Goal: Transaction & Acquisition: Purchase product/service

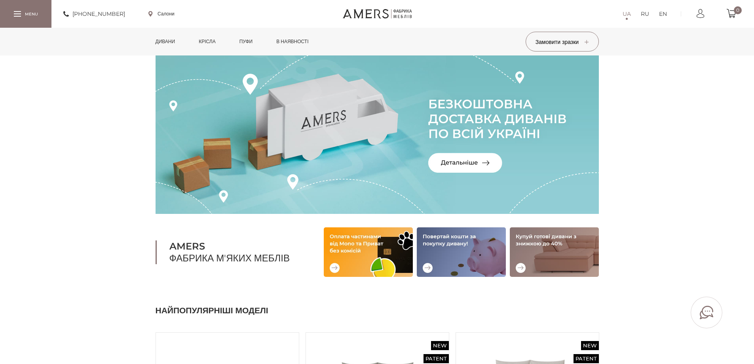
click at [161, 45] on link "Дивани" at bounding box center [166, 42] width 32 height 28
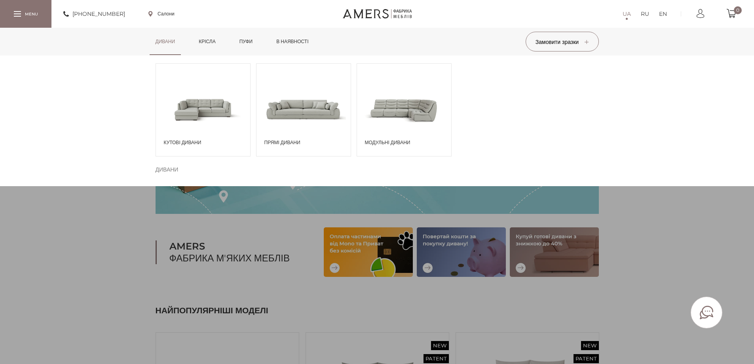
click at [314, 132] on span at bounding box center [303, 109] width 94 height 55
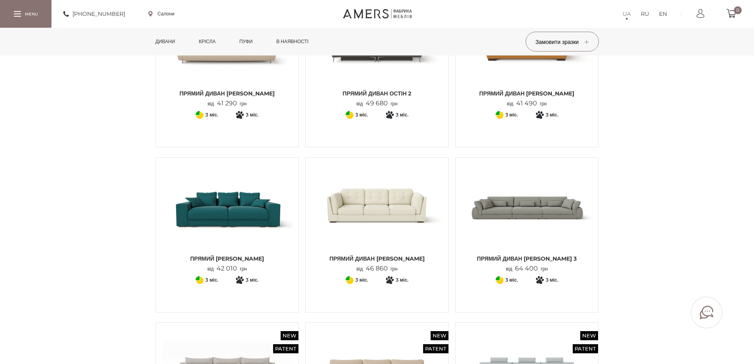
scroll to position [475, 0]
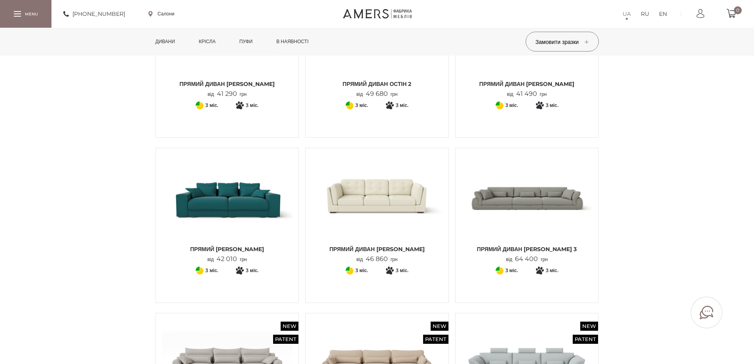
click at [540, 208] on img at bounding box center [526, 197] width 131 height 87
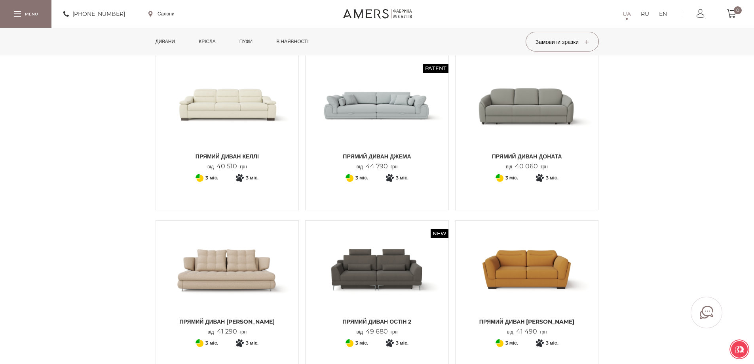
scroll to position [79, 0]
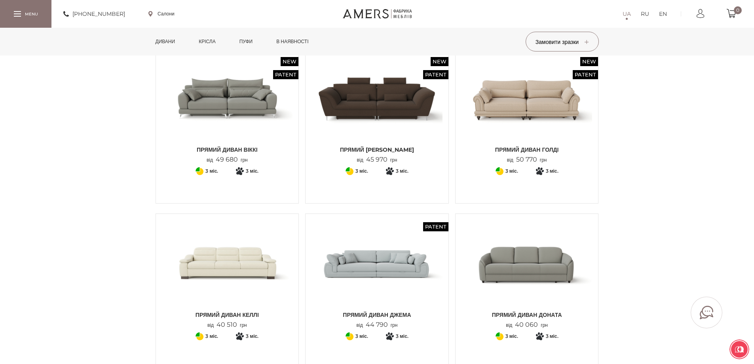
click at [404, 274] on img at bounding box center [376, 263] width 131 height 87
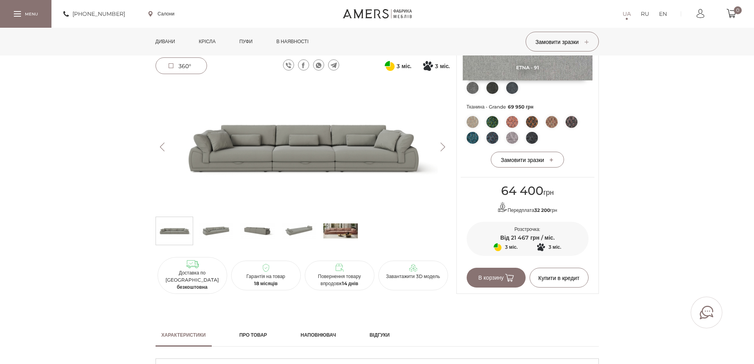
scroll to position [317, 0]
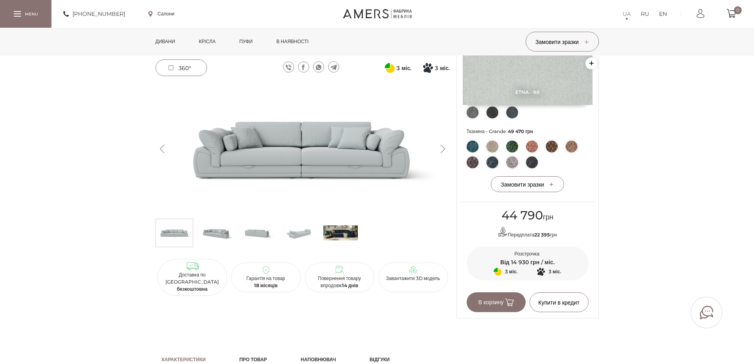
scroll to position [237, 0]
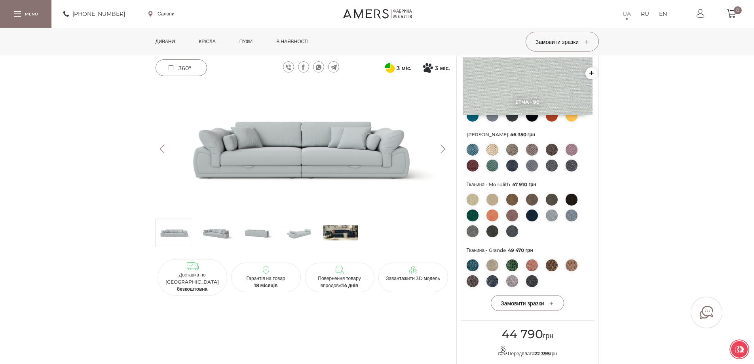
click at [325, 160] on img at bounding box center [303, 148] width 294 height 131
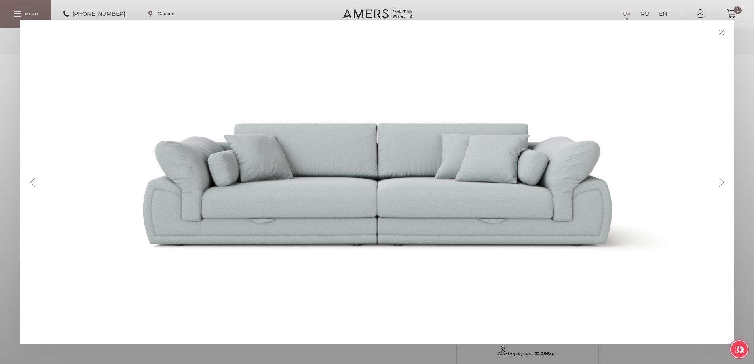
click at [722, 187] on div "Previous Next" at bounding box center [377, 182] width 714 height 324
click at [722, 184] on button "Next" at bounding box center [721, 182] width 14 height 9
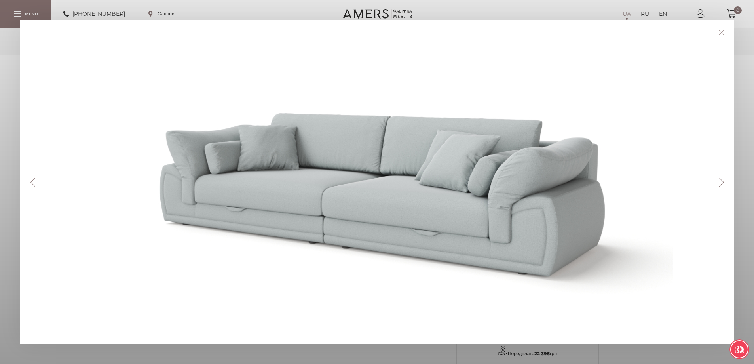
click at [719, 185] on button "Next" at bounding box center [721, 182] width 14 height 9
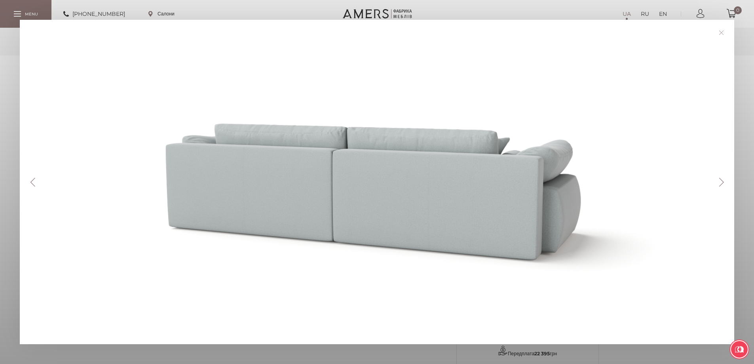
click at [719, 185] on button "Next" at bounding box center [721, 182] width 14 height 9
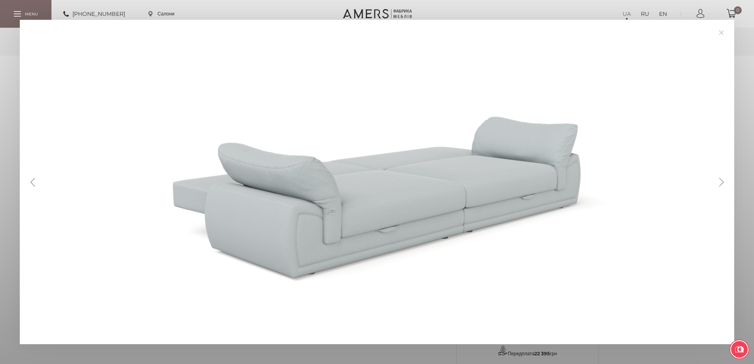
click at [719, 185] on button "Next" at bounding box center [721, 182] width 14 height 9
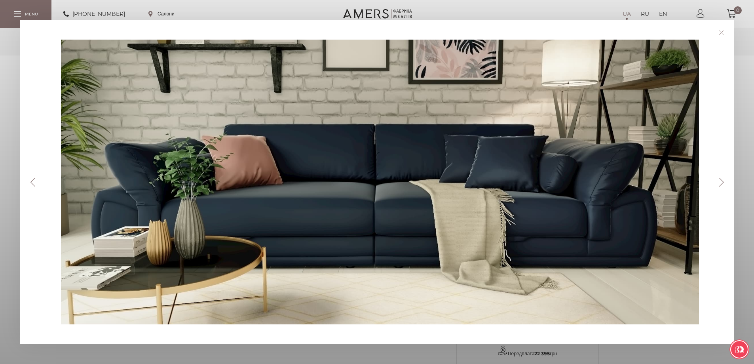
click at [719, 185] on button "Next" at bounding box center [721, 182] width 14 height 9
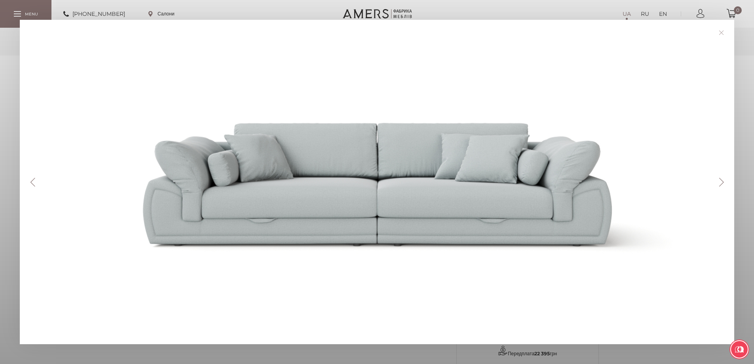
click at [719, 185] on button "Next" at bounding box center [721, 182] width 14 height 9
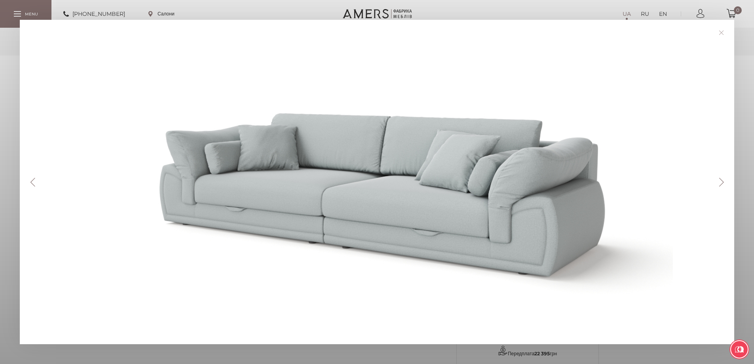
click at [719, 185] on button "Next" at bounding box center [721, 182] width 14 height 9
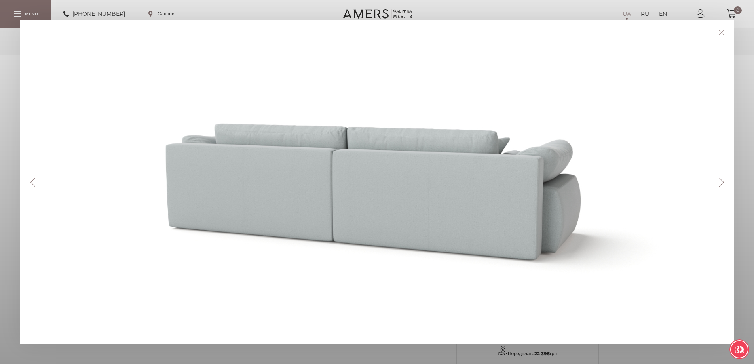
click at [719, 185] on button "Next" at bounding box center [721, 182] width 14 height 9
